Goal: Entertainment & Leisure: Browse casually

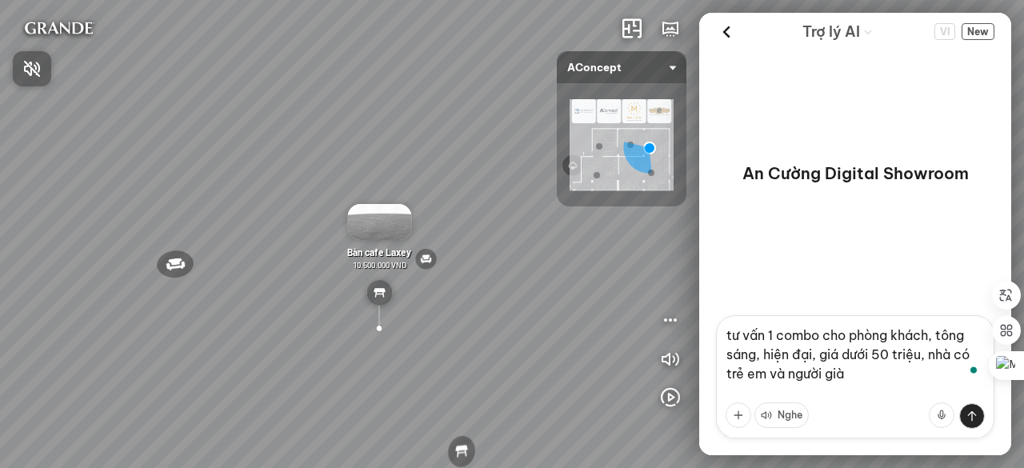
drag, startPoint x: 407, startPoint y: 178, endPoint x: 368, endPoint y: 170, distance: 40.0
click at [368, 170] on div at bounding box center [512, 234] width 1024 height 468
drag, startPoint x: 210, startPoint y: 173, endPoint x: 358, endPoint y: 169, distance: 148.1
click at [358, 169] on div "Đèn [PERSON_NAME] 5.300.000 VND Giường ngủ Palima 19.000.000 VND Ghế thư giãn N…" at bounding box center [512, 234] width 1024 height 468
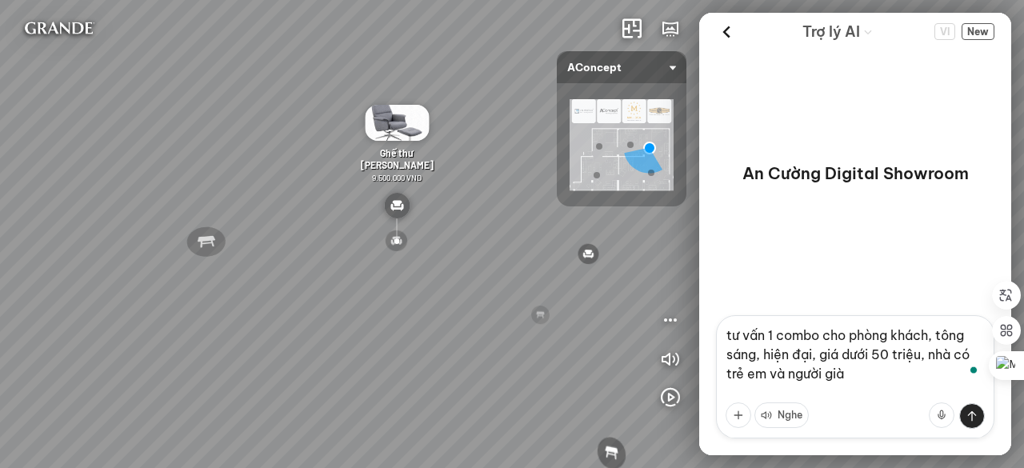
drag, startPoint x: 298, startPoint y: 214, endPoint x: 387, endPoint y: 214, distance: 89.6
click at [387, 214] on div "Đèn [PERSON_NAME] 5.300.000 VND Giường ngủ Palima 19.000.000 VND Ghế thư giãn N…" at bounding box center [512, 234] width 1024 height 468
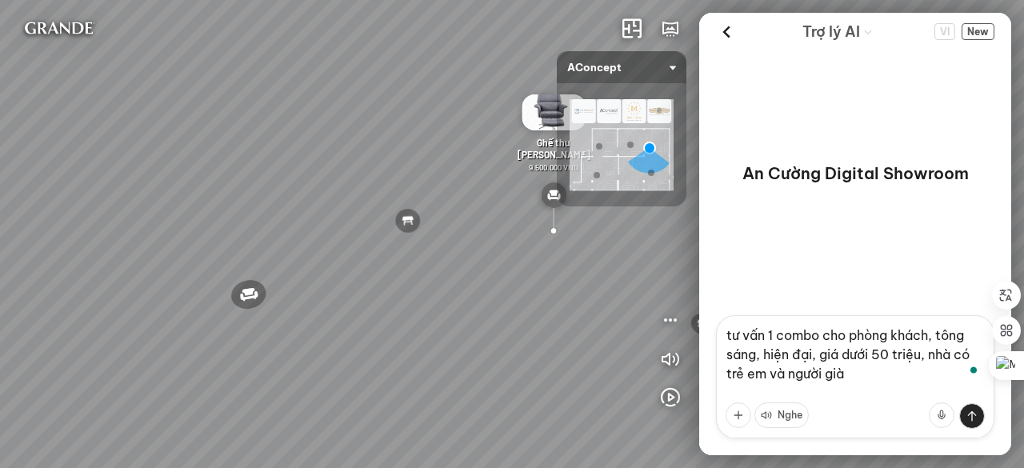
drag, startPoint x: 149, startPoint y: 305, endPoint x: 355, endPoint y: 315, distance: 206.7
click at [355, 315] on div "Đèn [PERSON_NAME] 5.300.000 VND Giường ngủ Palima 19.000.000 VND Ghế thư giãn N…" at bounding box center [512, 234] width 1024 height 468
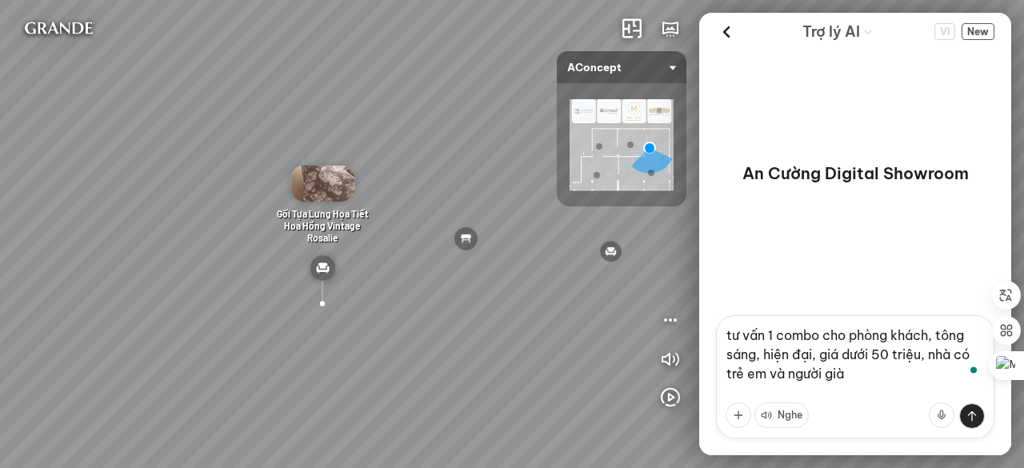
click at [861, 377] on textarea "tư vấn 1 combo cho phòng khách, tông sáng, hiện đại, giá dưới 50 triệu, nhà có …" at bounding box center [855, 376] width 278 height 123
click at [765, 341] on textarea "tư vấn 1 combo cho phòng khách, tông sáng, hiện đại, giá dưới 50 triệu, nhà có …" at bounding box center [855, 376] width 278 height 123
click at [929, 335] on textarea "tư vấn 1 combo cho phòng khách, tông sáng, hiện đại, giá dưới 50 triệu, nhà có …" at bounding box center [855, 376] width 278 height 123
click at [760, 356] on textarea "tư vấn 1 combo cho phòng khách, tông sáng, hiện đại, giá dưới 50 triệu, nhà có …" at bounding box center [855, 376] width 278 height 123
click at [812, 357] on textarea "tư vấn 1 combo cho phòng khách, tông sáng, hiện đại, giá dưới 50 triệu, nhà có …" at bounding box center [855, 376] width 278 height 123
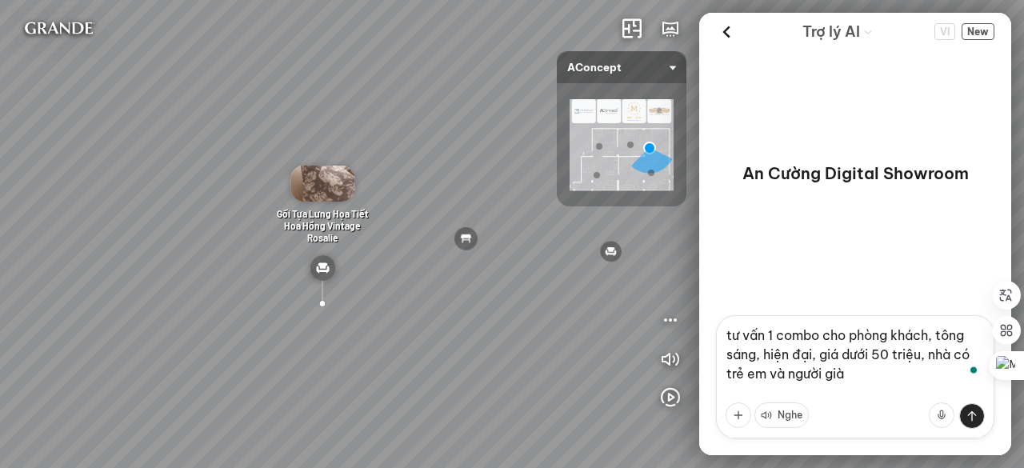
click at [923, 356] on textarea "tư vấn 1 combo cho phòng khách, tông sáng, hiện đại, giá dưới 50 triệu, nhà có …" at bounding box center [855, 376] width 278 height 123
click at [880, 379] on textarea "tư vấn 1 combo cho phòng khách, tông sáng, hiện đại, giá dưới 50 triệu, nhà có …" at bounding box center [855, 376] width 278 height 123
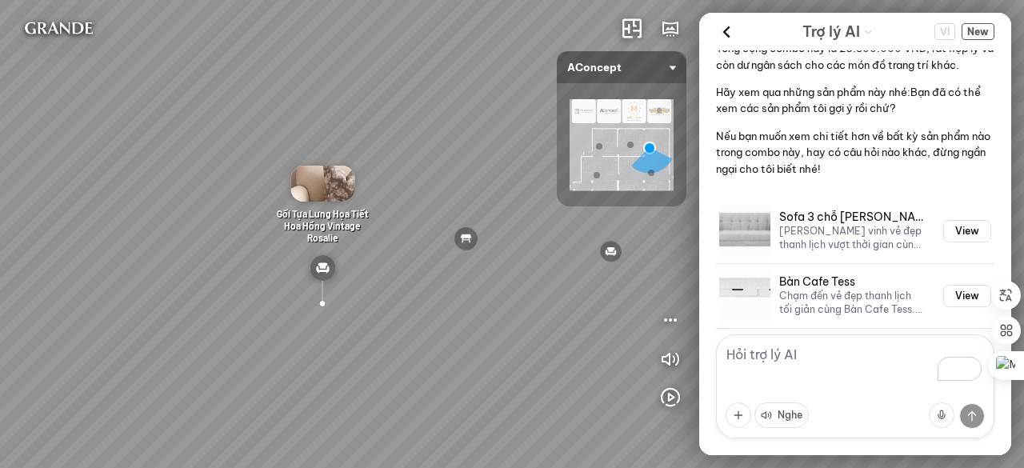
scroll to position [997, 0]
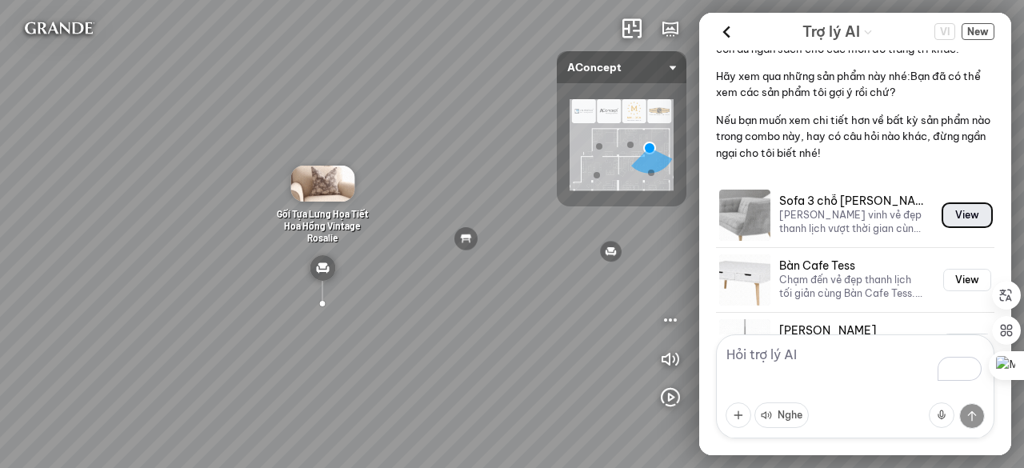
click at [944, 226] on button "View" at bounding box center [967, 215] width 48 height 22
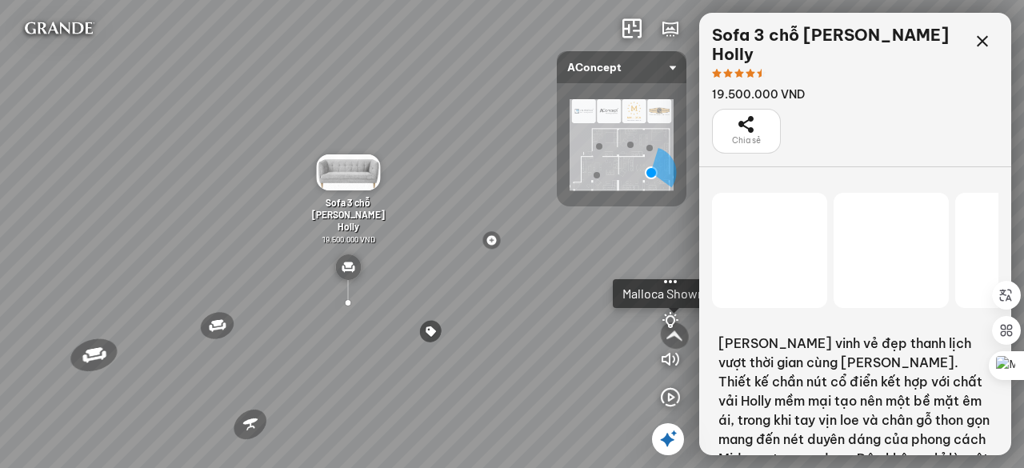
scroll to position [26281, 0]
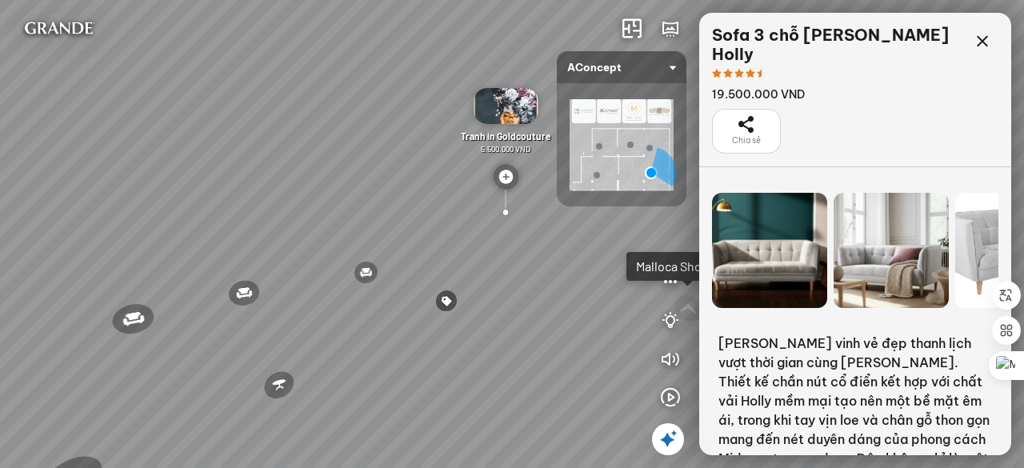
drag, startPoint x: 237, startPoint y: 287, endPoint x: 410, endPoint y: 266, distance: 174.1
click at [422, 259] on div "Ghế ăn Andrew 3.200.000 VND Ghế ăn Wilma 1.800.000 VND Sofa 3 chỗ Jonna vải Hol…" at bounding box center [512, 234] width 1024 height 468
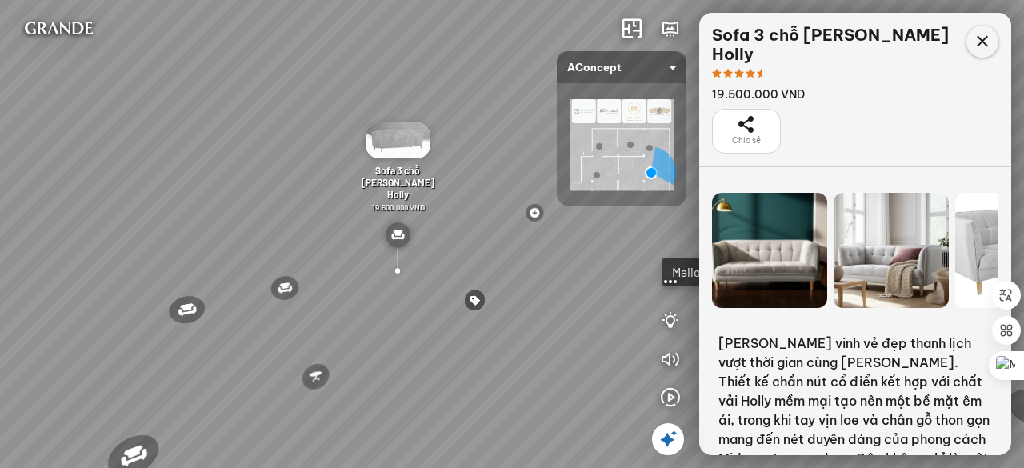
click at [976, 46] on icon at bounding box center [982, 41] width 19 height 19
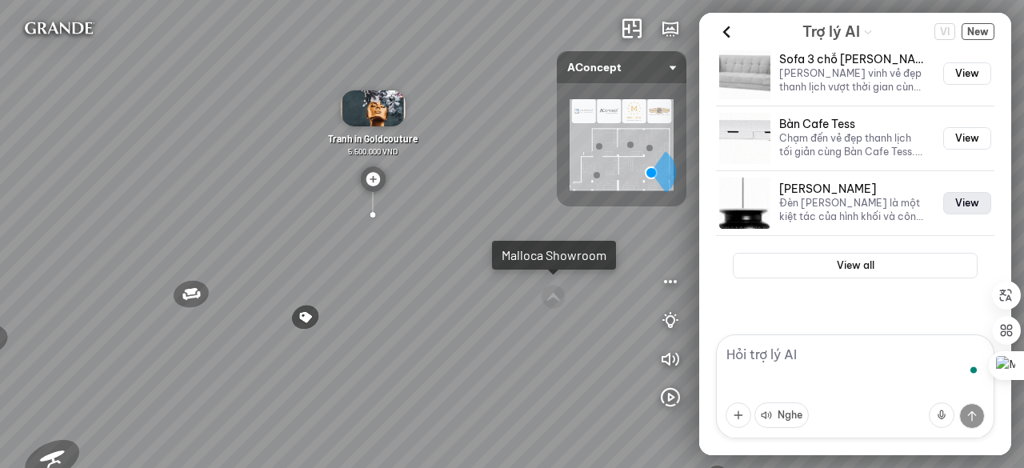
scroll to position [1157, 0]
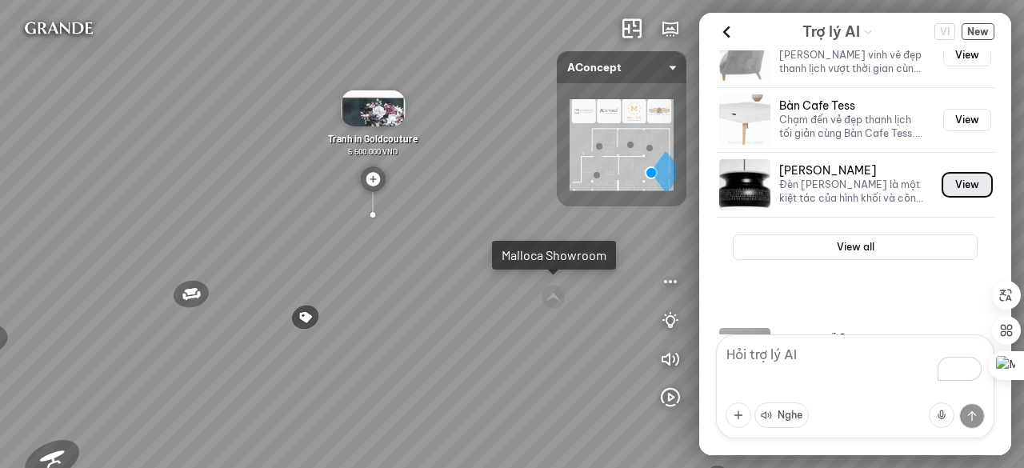
click at [959, 196] on button "View" at bounding box center [967, 185] width 48 height 22
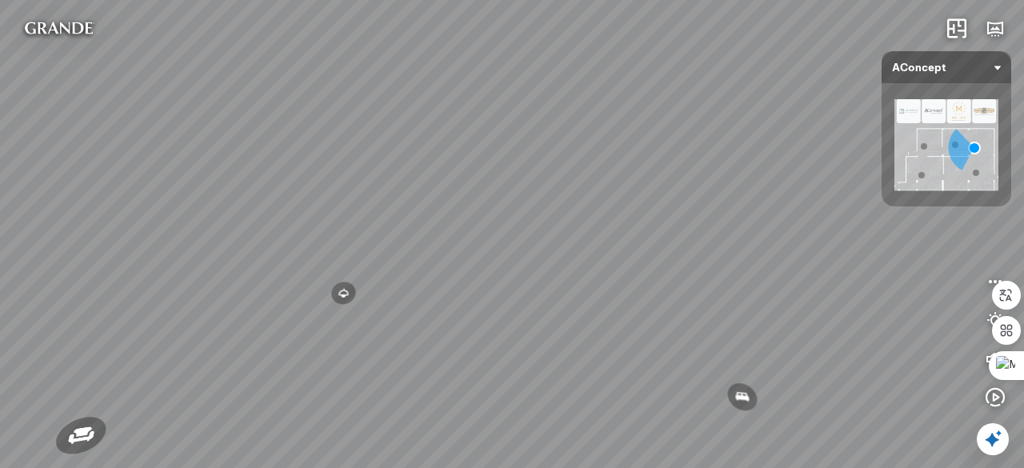
scroll to position [30281, 0]
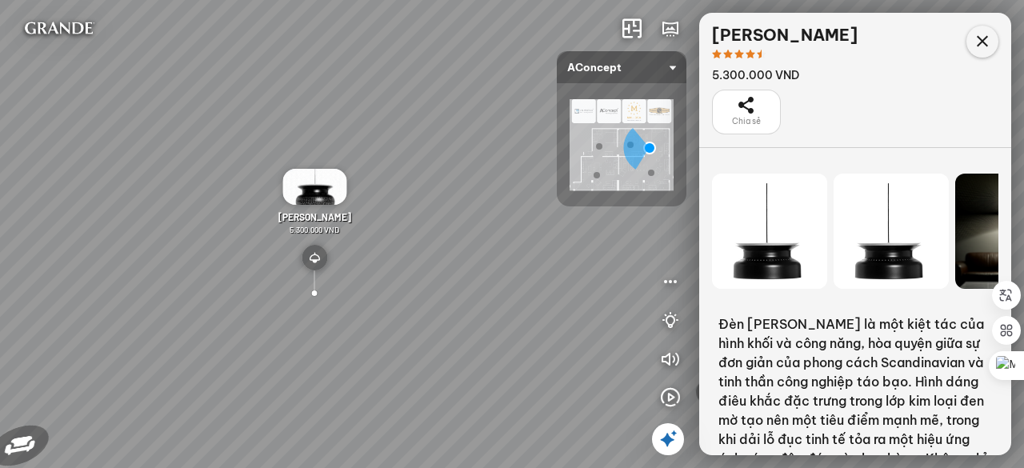
click at [978, 40] on icon at bounding box center [982, 41] width 19 height 19
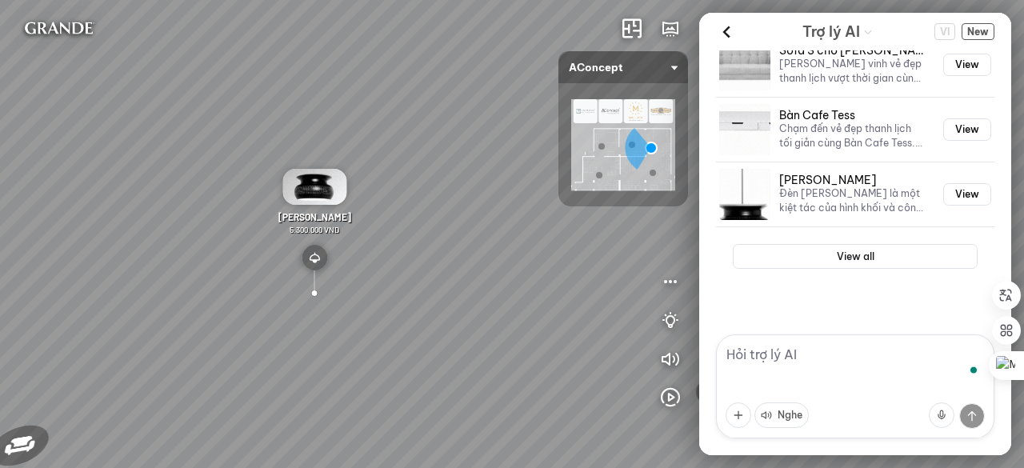
scroll to position [1477, 0]
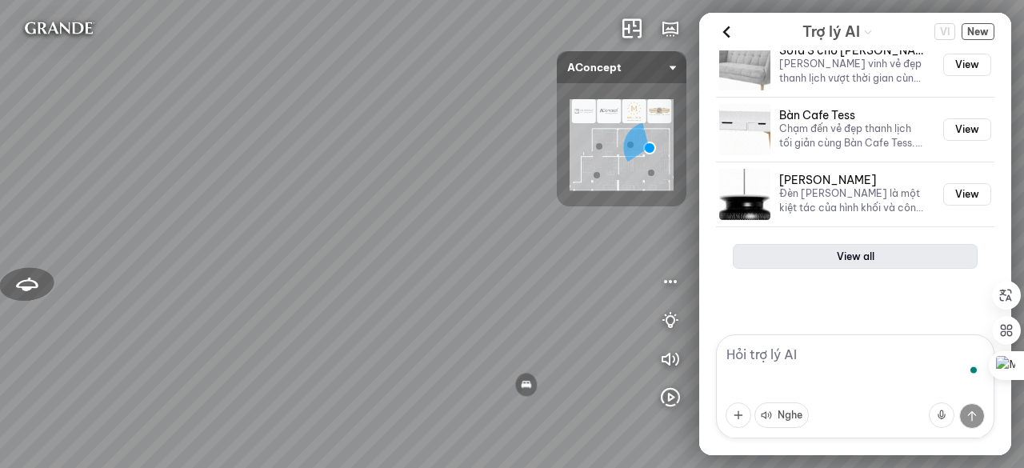
scroll to position [1397, 0]
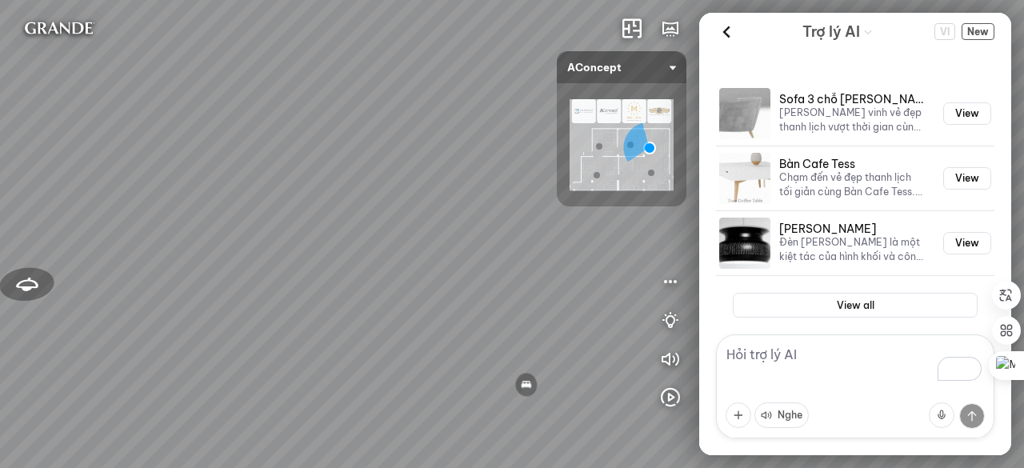
click at [813, 365] on textarea "To enrich screen reader interactions, please activate Accessibility in Grammarl…" at bounding box center [855, 386] width 278 height 104
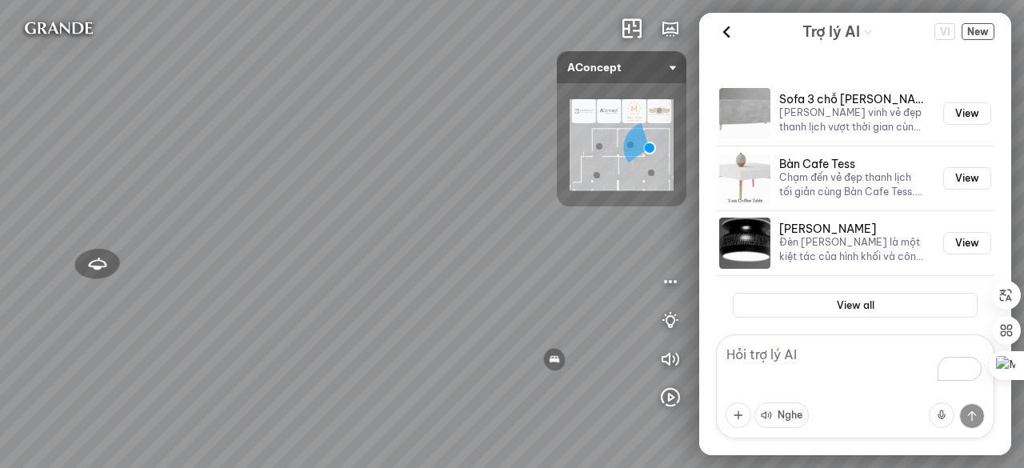
drag, startPoint x: 307, startPoint y: 247, endPoint x: 416, endPoint y: 174, distance: 131.4
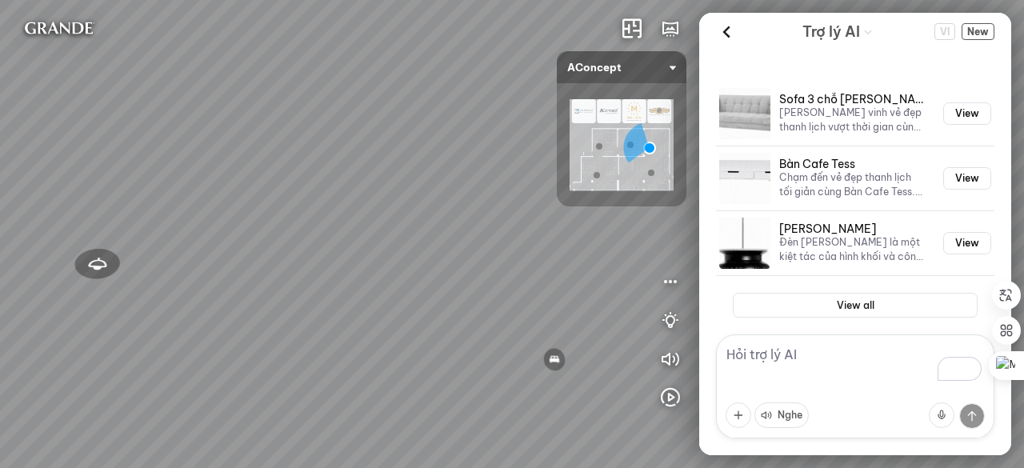
click at [413, 175] on div "Đèn trần Reno 5.300.000 VND Giường ngủ Palima 19.000.000 VND Ghế thư giãn Nanna…" at bounding box center [512, 234] width 1024 height 468
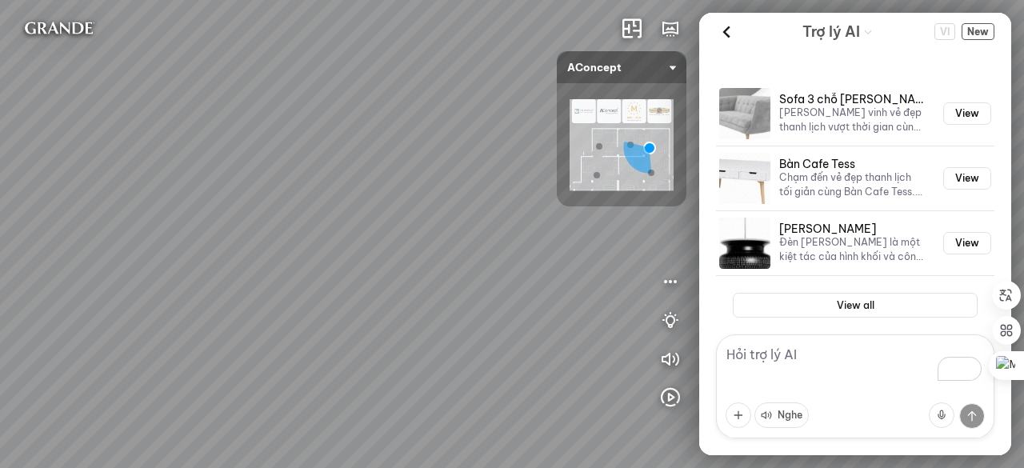
drag, startPoint x: 203, startPoint y: 295, endPoint x: 462, endPoint y: 244, distance: 263.5
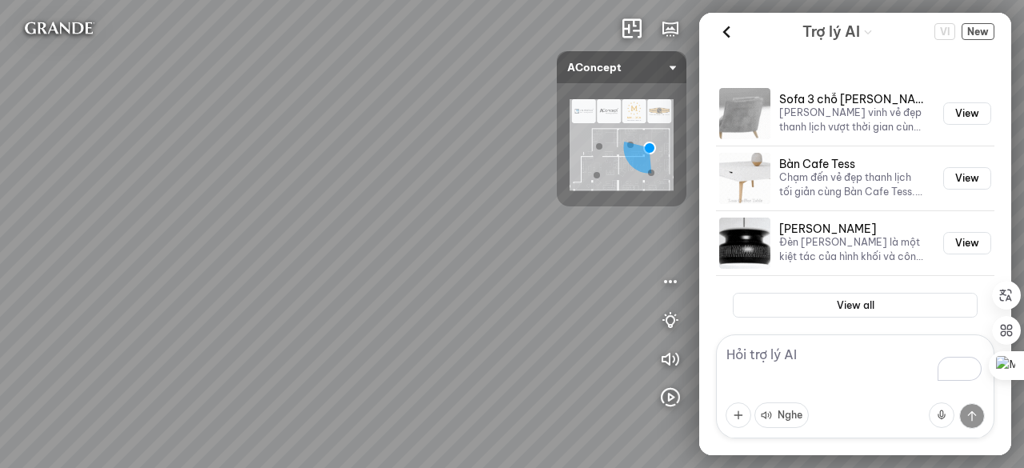
click at [462, 244] on div "Đèn trần Reno 5.300.000 VND Giường ngủ Palima 19.000.000 VND Ghế thư giãn Nanna…" at bounding box center [512, 234] width 1024 height 468
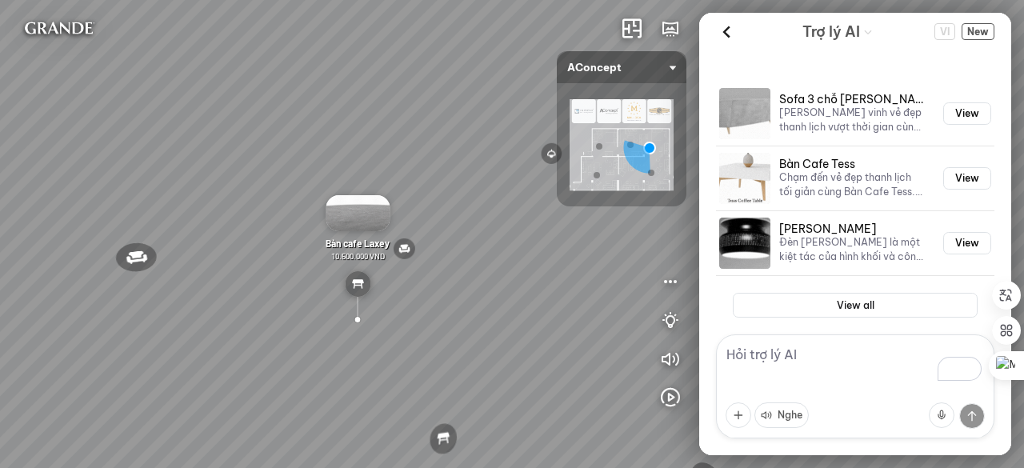
drag, startPoint x: 506, startPoint y: 266, endPoint x: 490, endPoint y: 260, distance: 17.7
click at [490, 260] on div "Đèn trần Reno 5.300.000 VND Giường ngủ Palima 19.000.000 VND Ghế thư giãn Nanna…" at bounding box center [512, 234] width 1024 height 468
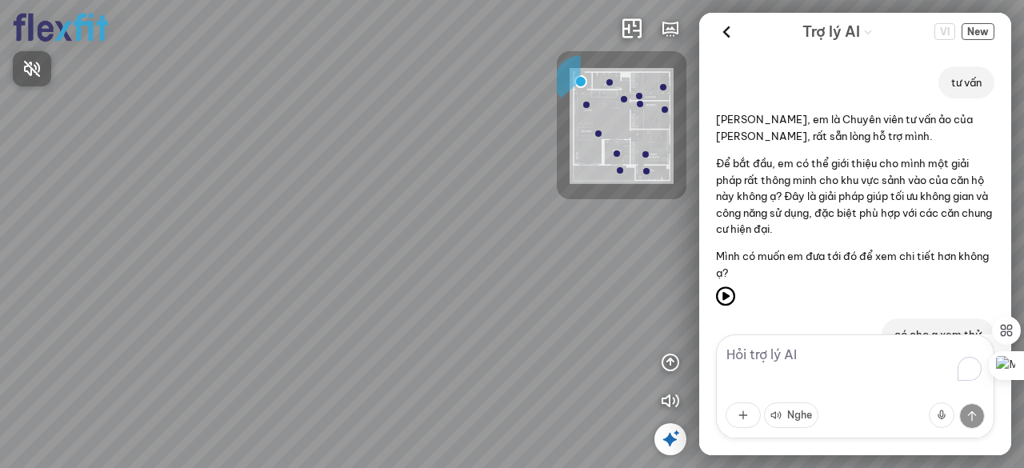
scroll to position [1607, 0]
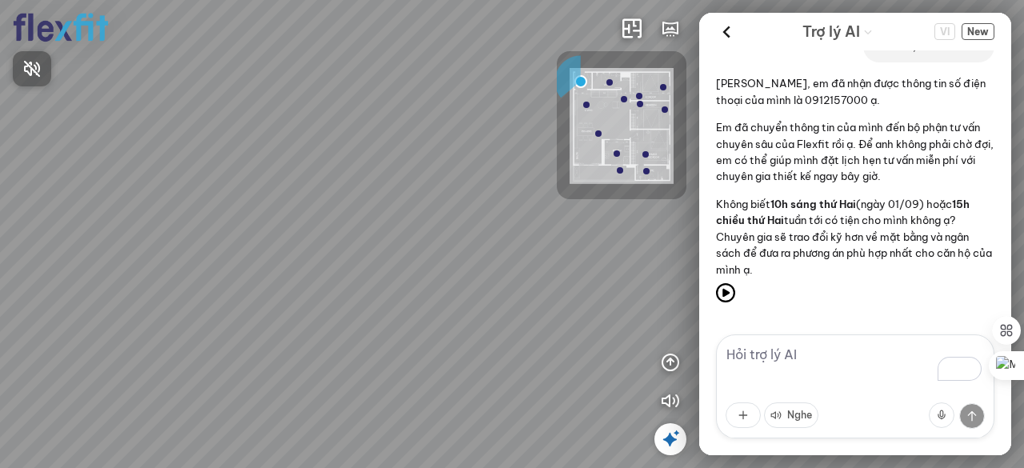
click at [352, 348] on div at bounding box center [512, 234] width 1024 height 468
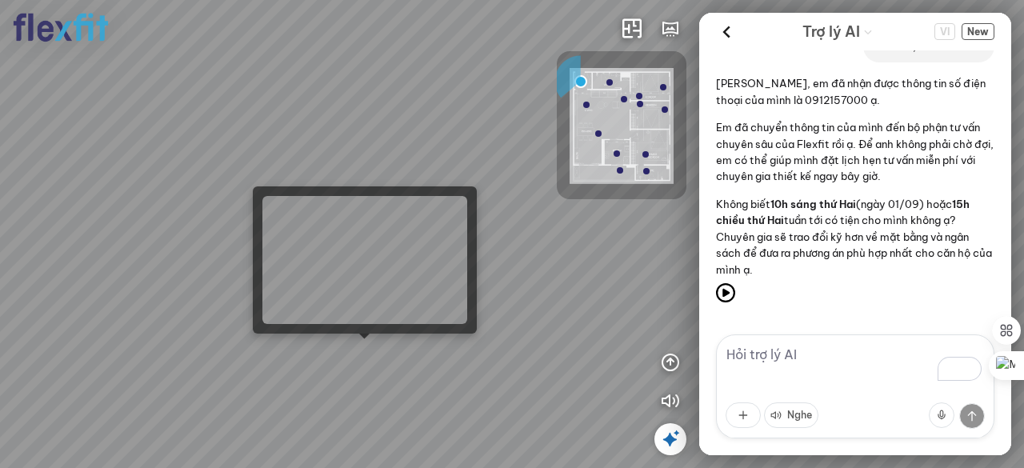
click at [354, 348] on div at bounding box center [512, 234] width 1024 height 468
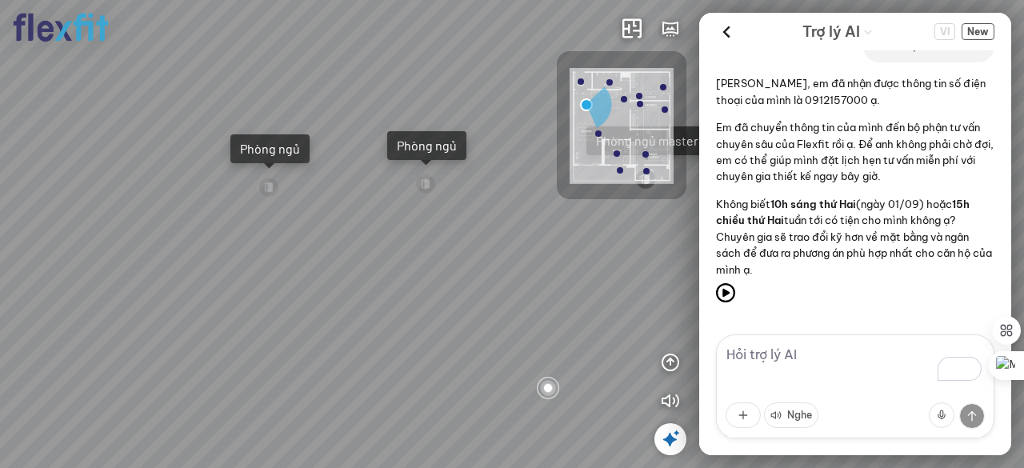
drag, startPoint x: 482, startPoint y: 261, endPoint x: 374, endPoint y: 267, distance: 108.2
click at [381, 264] on div "Ban công Bếp Phòng ngủ master Phòng ngủ Phòng ngủ" at bounding box center [512, 234] width 1024 height 468
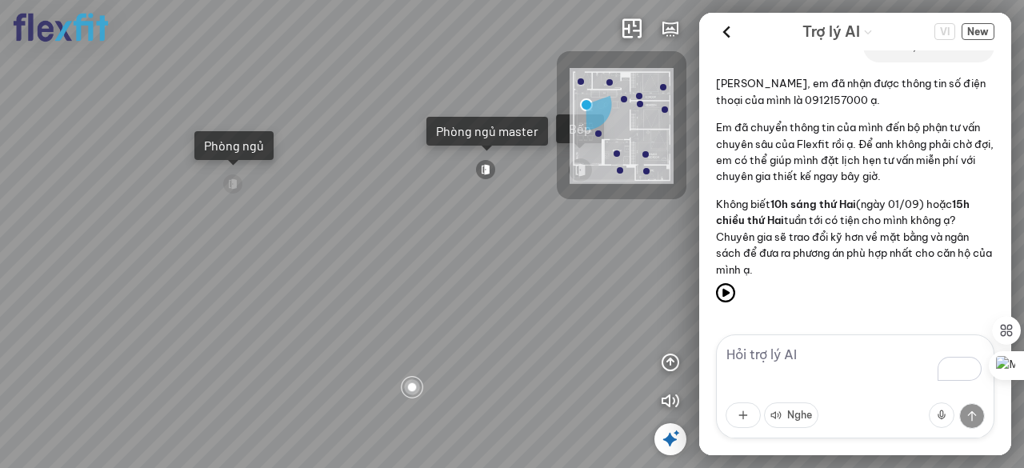
drag, startPoint x: 514, startPoint y: 279, endPoint x: 403, endPoint y: 271, distance: 110.7
click at [387, 266] on div "Ban công Bếp Phòng ngủ master Phòng ngủ Phòng ngủ" at bounding box center [512, 234] width 1024 height 468
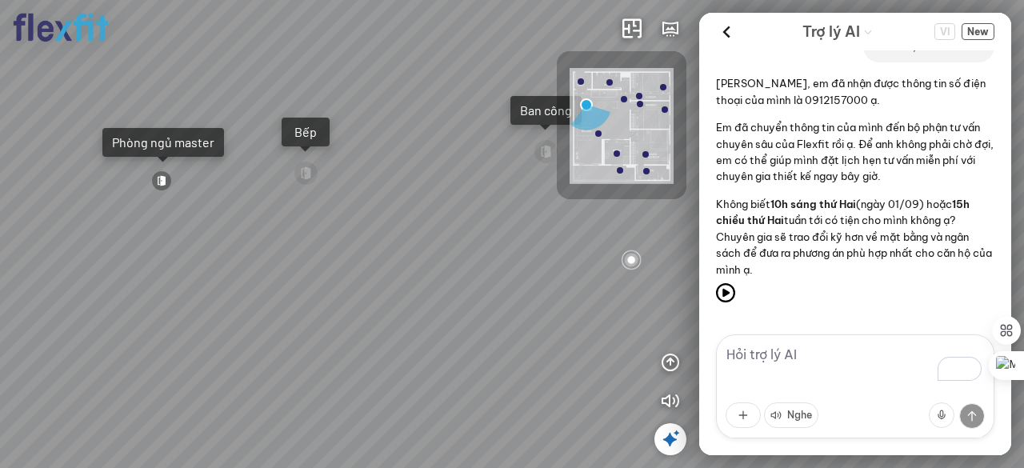
drag, startPoint x: 402, startPoint y: 293, endPoint x: 348, endPoint y: 298, distance: 54.6
click at [348, 298] on div "Ban công Bếp Phòng ngủ master Phòng ngủ Phòng ngủ" at bounding box center [512, 234] width 1024 height 468
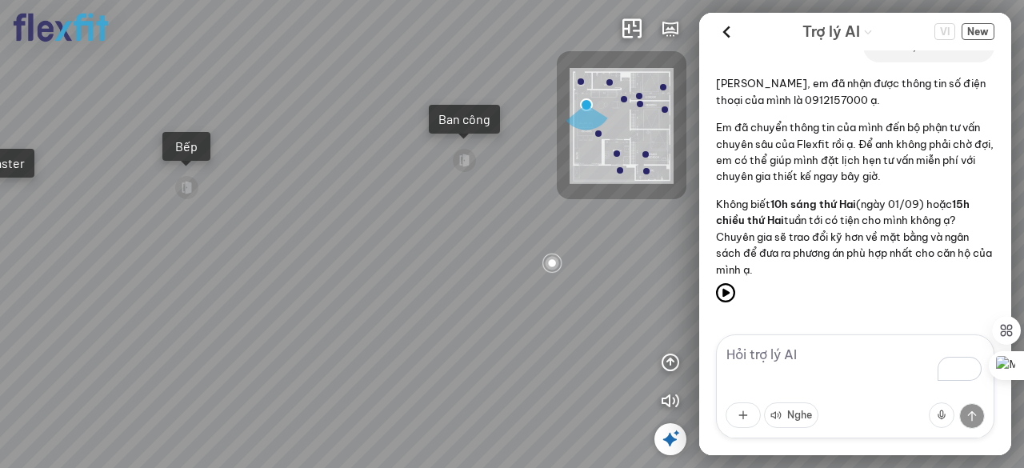
drag, startPoint x: 522, startPoint y: 324, endPoint x: 398, endPoint y: 326, distance: 124.0
click at [398, 326] on div "Ban công Bếp Phòng ngủ master Phòng ngủ Phòng ngủ" at bounding box center [512, 234] width 1024 height 468
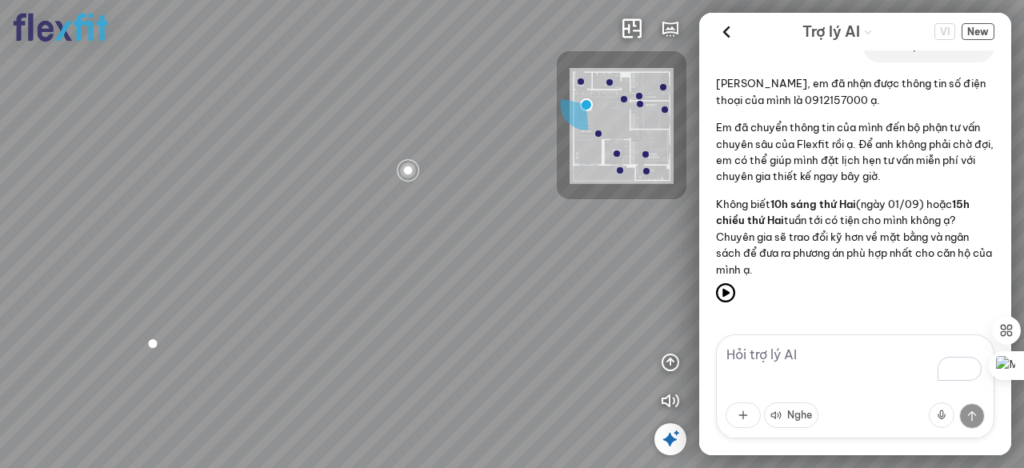
drag, startPoint x: 453, startPoint y: 300, endPoint x: 322, endPoint y: 322, distance: 133.1
click at [322, 322] on div "Ban công Bếp Phòng ngủ master Phòng ngủ Phòng ngủ" at bounding box center [512, 234] width 1024 height 468
drag, startPoint x: 490, startPoint y: 398, endPoint x: 306, endPoint y: 385, distance: 184.5
click at [293, 385] on div "Ban công Bếp Phòng ngủ master Phòng ngủ Phòng ngủ" at bounding box center [512, 234] width 1024 height 468
drag, startPoint x: 472, startPoint y: 418, endPoint x: 282, endPoint y: 457, distance: 194.3
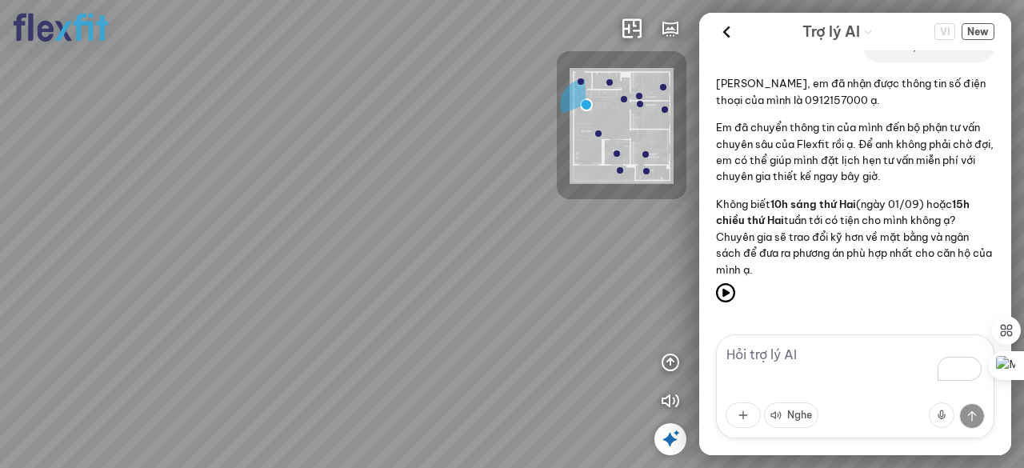
click at [282, 457] on div "Ban công Bếp Phòng ngủ master Phòng ngủ Phòng ngủ" at bounding box center [512, 234] width 1024 height 468
